Goal: Transaction & Acquisition: Purchase product/service

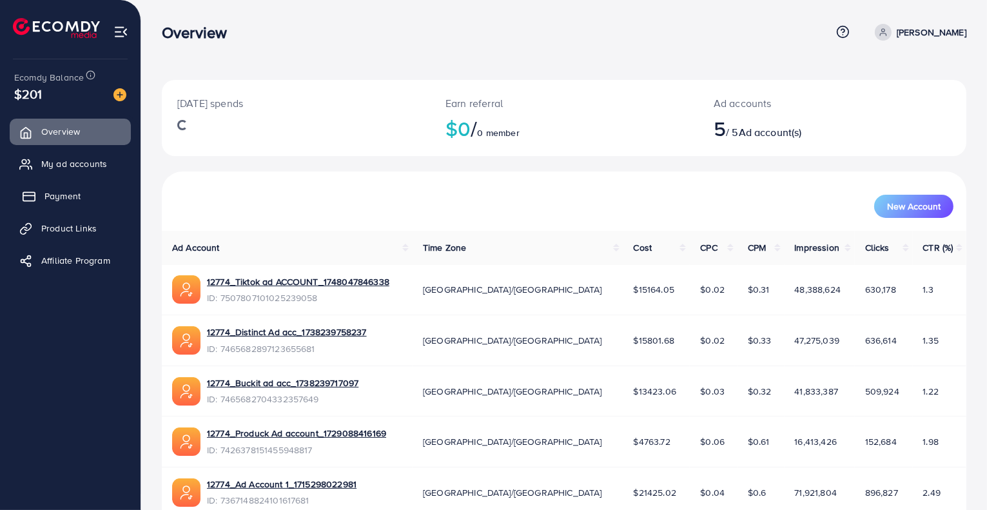
click at [70, 204] on link "Payment" at bounding box center [70, 196] width 121 height 26
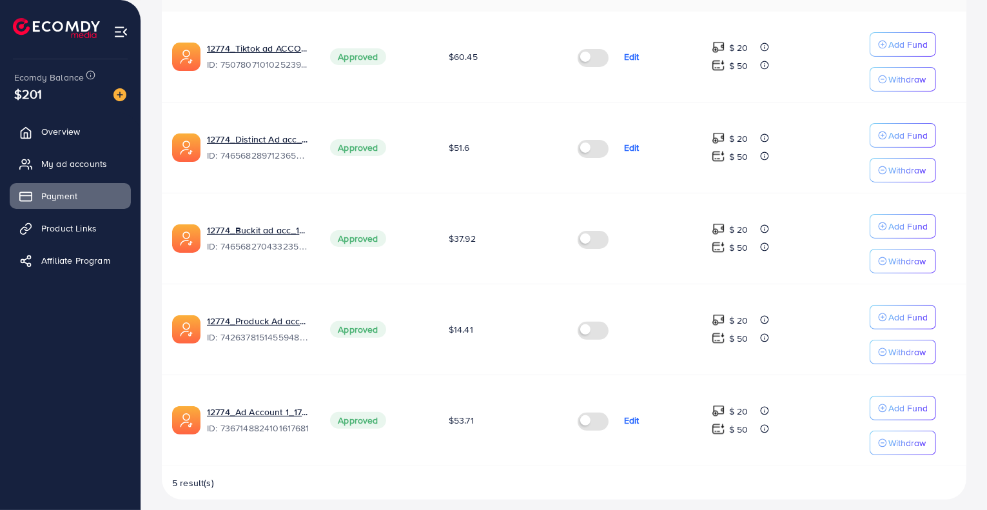
scroll to position [335, 0]
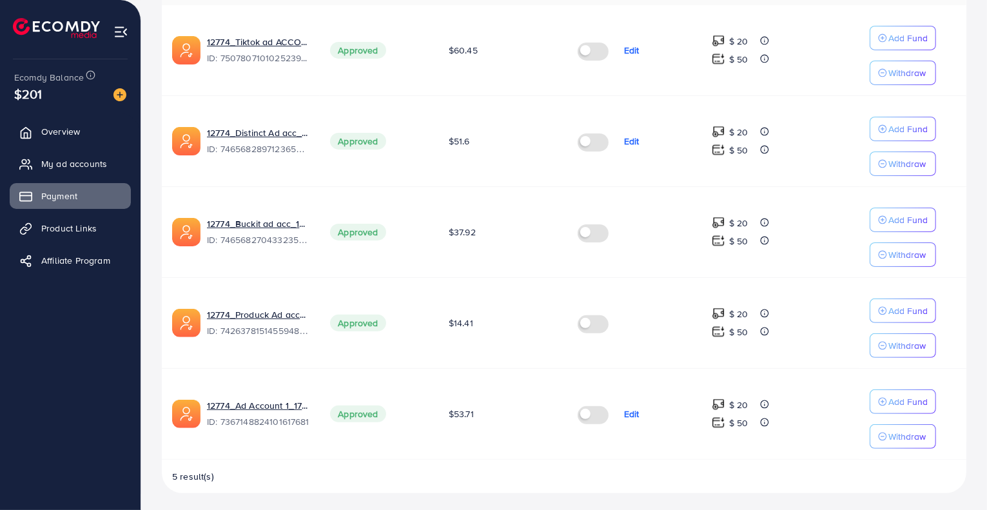
click at [595, 233] on label at bounding box center [596, 231] width 36 height 15
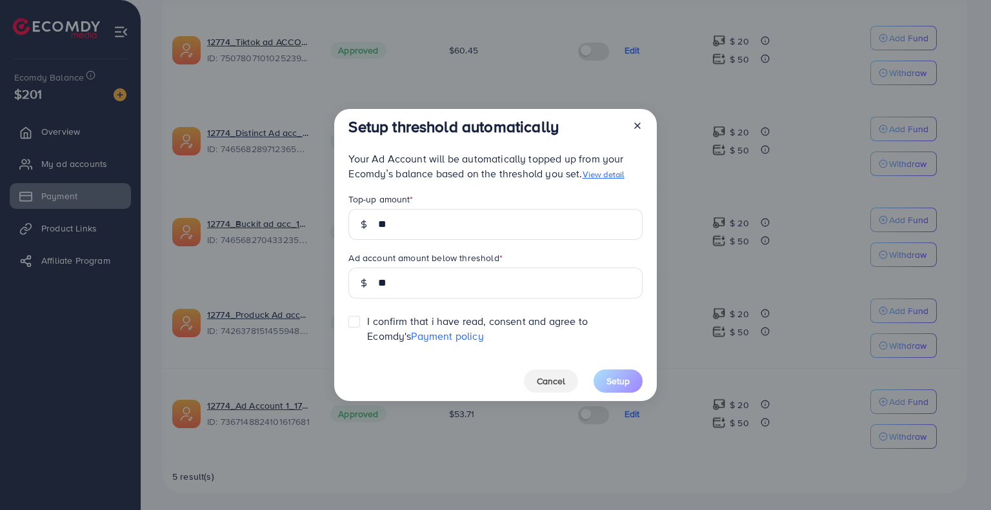
click at [367, 315] on label at bounding box center [367, 315] width 0 height 0
click at [611, 381] on span "Setup" at bounding box center [617, 381] width 23 height 13
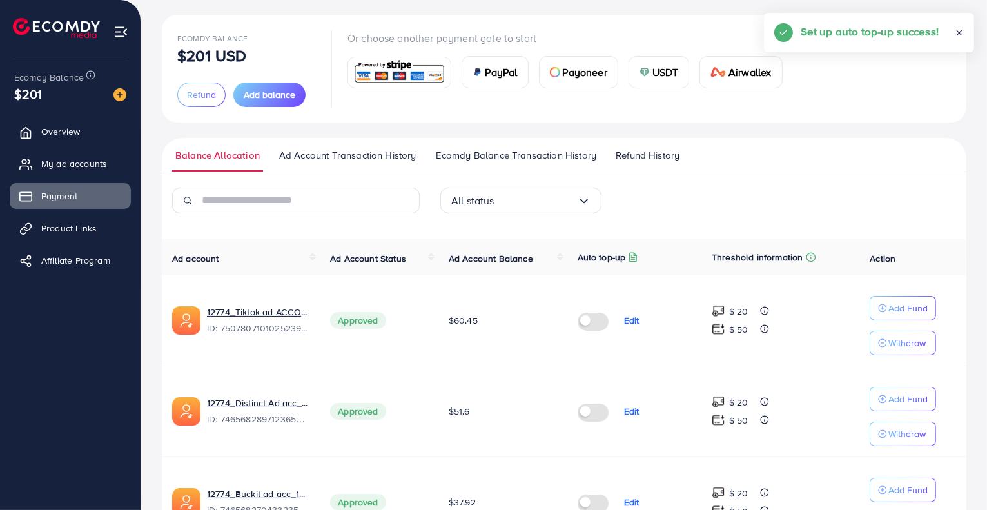
scroll to position [0, 0]
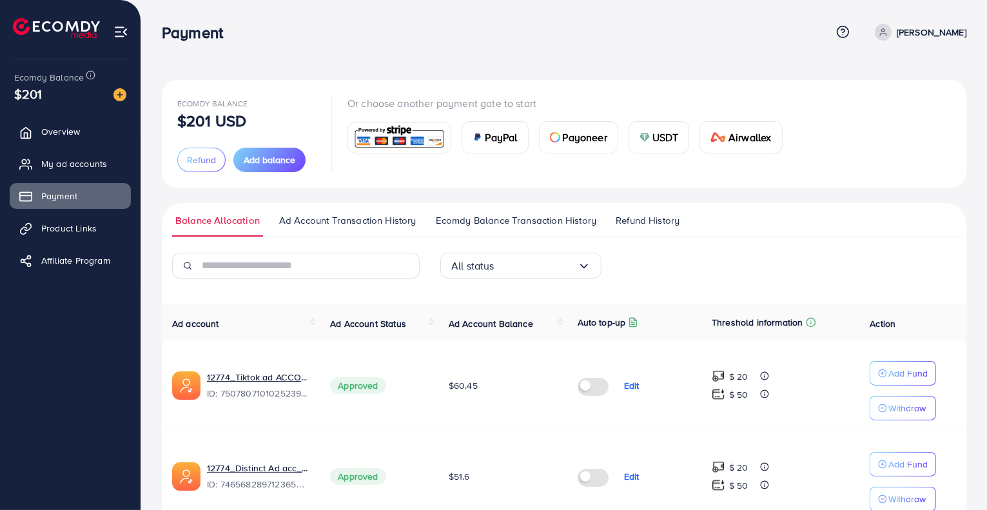
click at [655, 131] on span "USDT" at bounding box center [666, 137] width 26 height 15
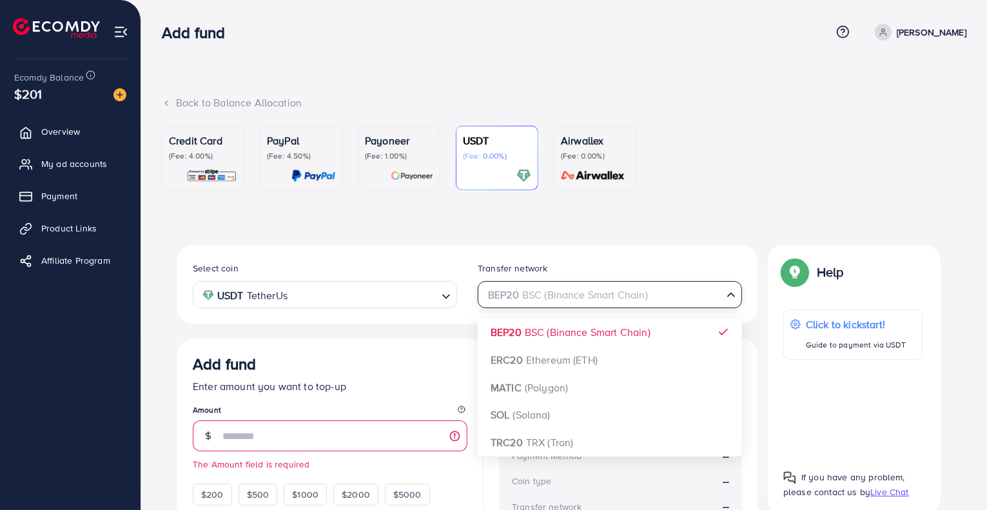
click at [524, 295] on div "BEP20 BSC (Binance Smart Chain)" at bounding box center [602, 294] width 241 height 23
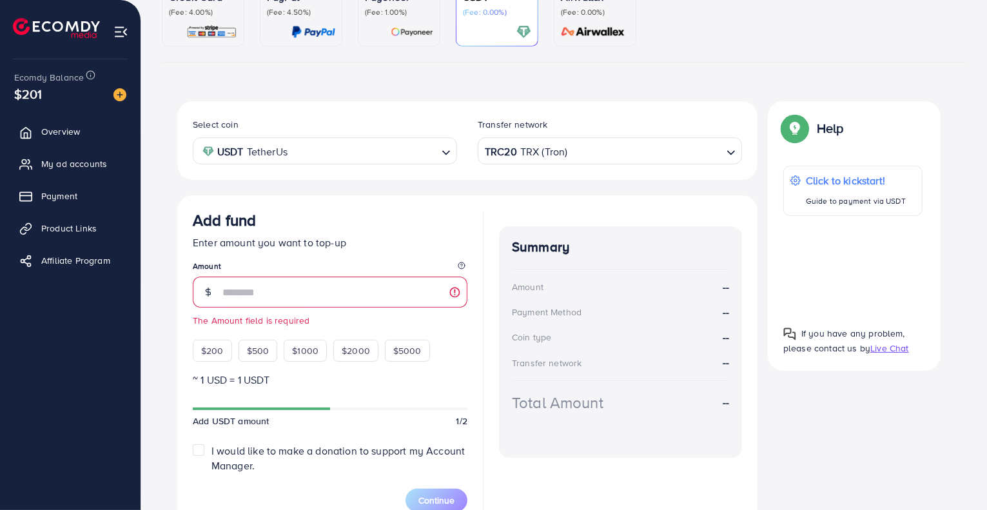
scroll to position [144, 0]
click at [395, 297] on input "number" at bounding box center [345, 291] width 245 height 31
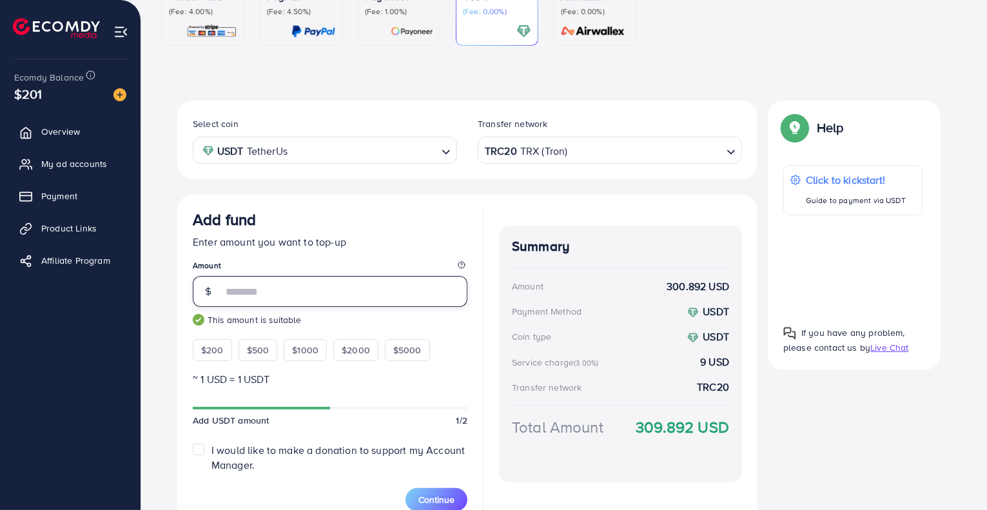
type input "***"
click at [444, 239] on p "Enter amount you want to top-up" at bounding box center [330, 241] width 275 height 15
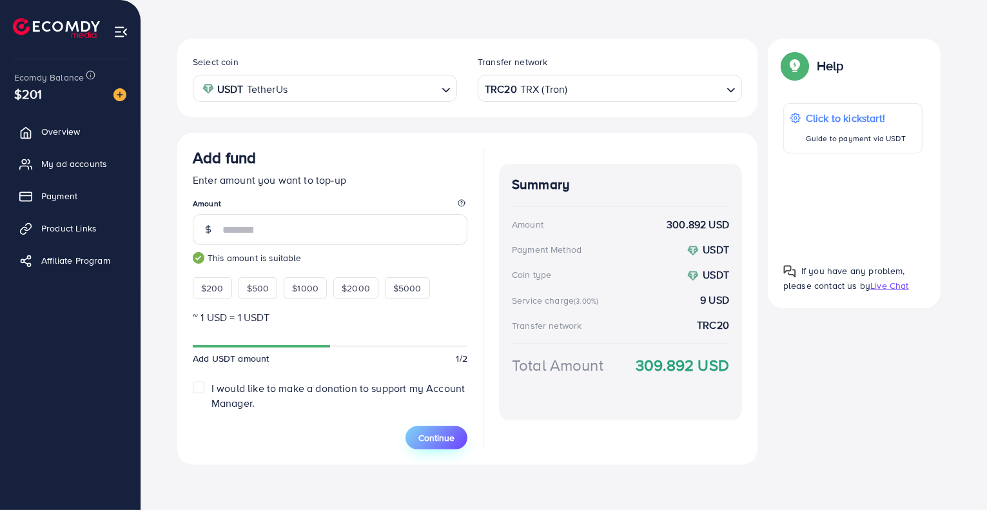
click at [433, 432] on span "Continue" at bounding box center [437, 438] width 36 height 13
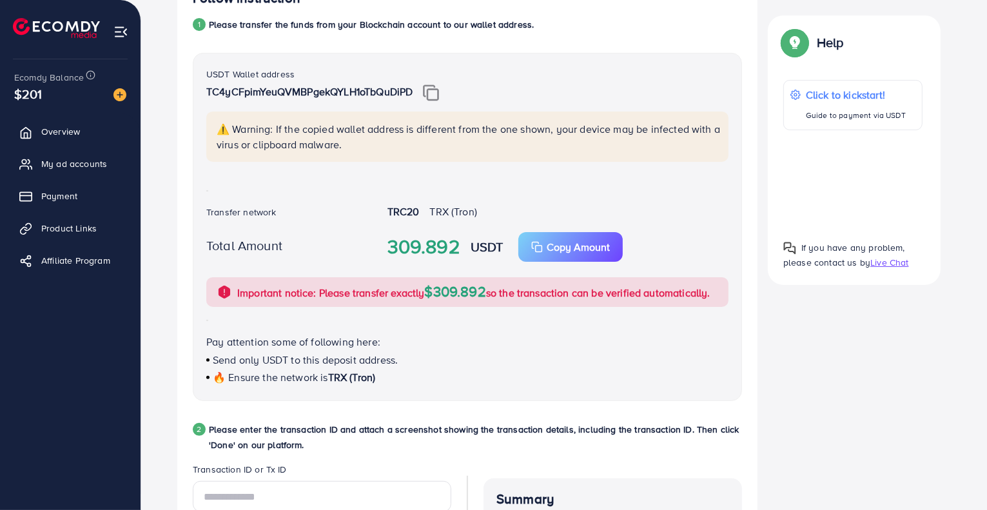
scroll to position [271, 0]
click at [533, 277] on div "Important notice: Please transfer exactly $309.892 so the transaction can be ve…" at bounding box center [467, 292] width 522 height 30
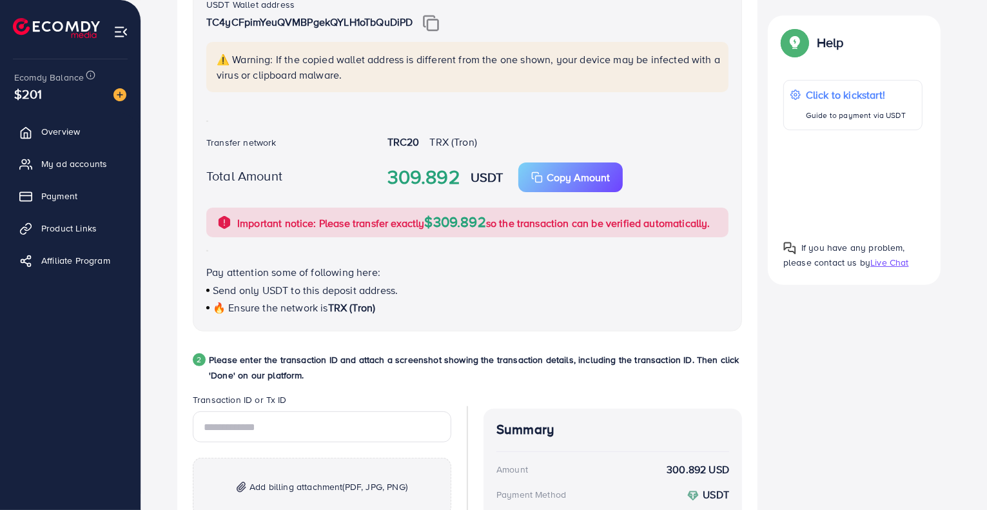
scroll to position [341, 0]
click at [981, 18] on div "Back to Balance Allocation Credit Card (Fee: 4.00%) PayPal (Fee: 4.50%) Payonee…" at bounding box center [564, 192] width 846 height 1067
